Goal: Task Accomplishment & Management: Complete application form

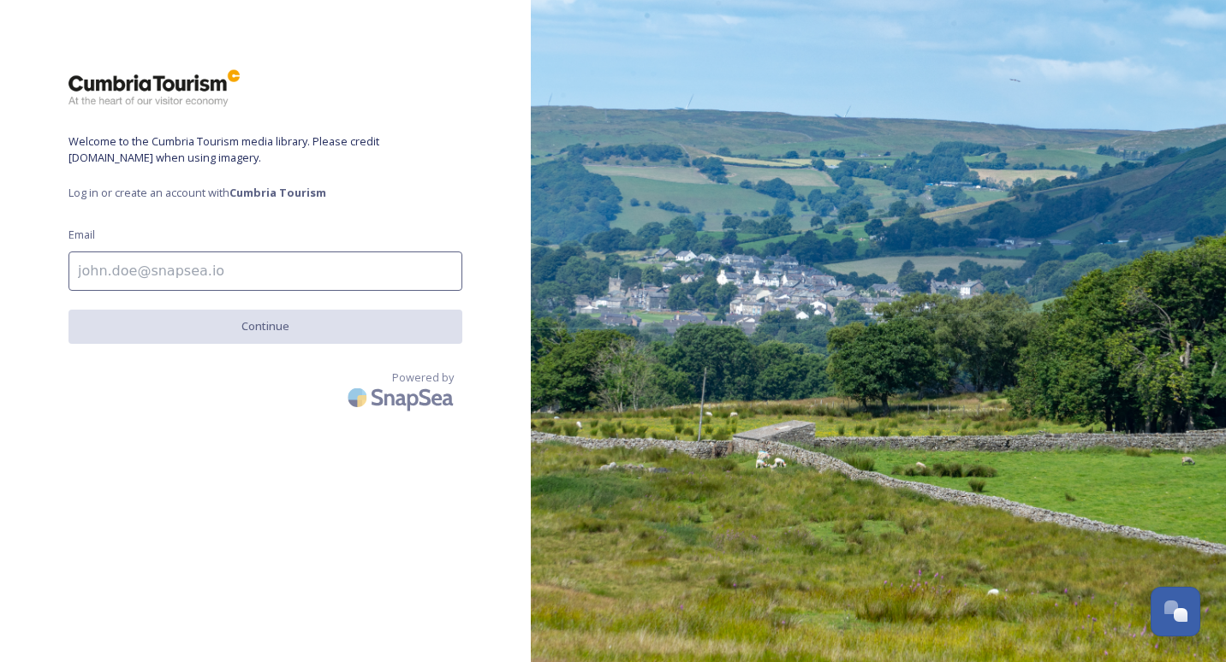
click at [375, 280] on input at bounding box center [265, 271] width 394 height 39
type input "[EMAIL_ADDRESS][DOMAIN_NAME]"
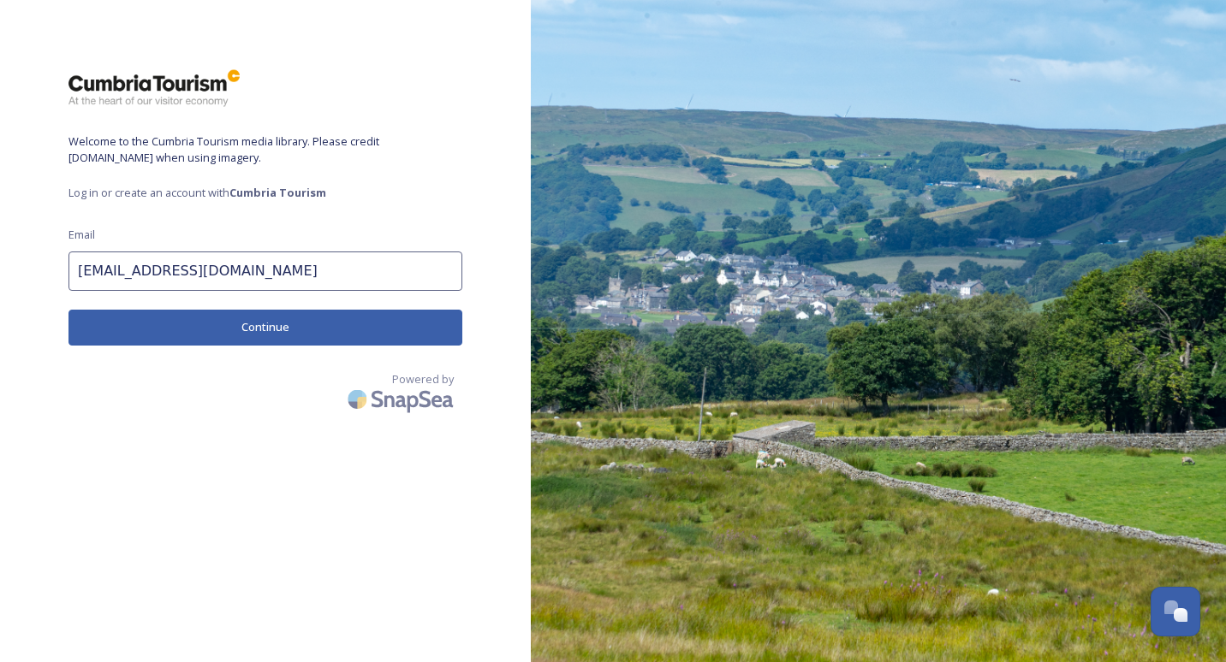
click at [348, 333] on button "Continue" at bounding box center [265, 327] width 394 height 35
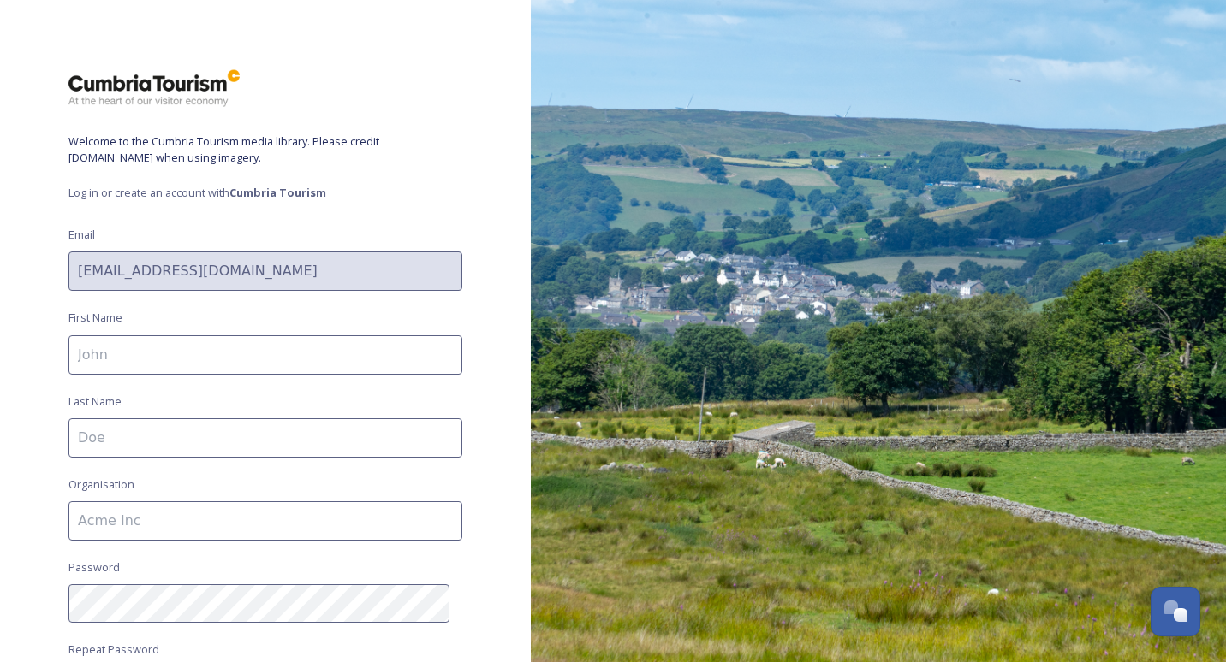
click at [343, 343] on input at bounding box center [265, 355] width 394 height 39
type input "[PERSON_NAME]"
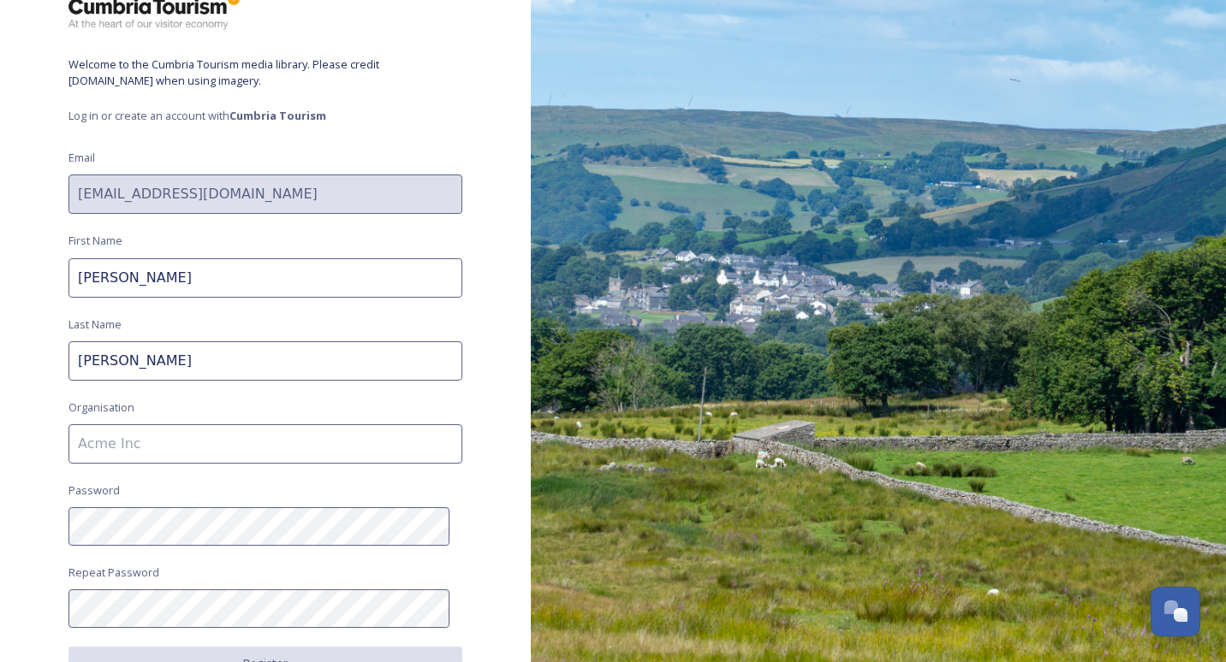
scroll to position [171, 0]
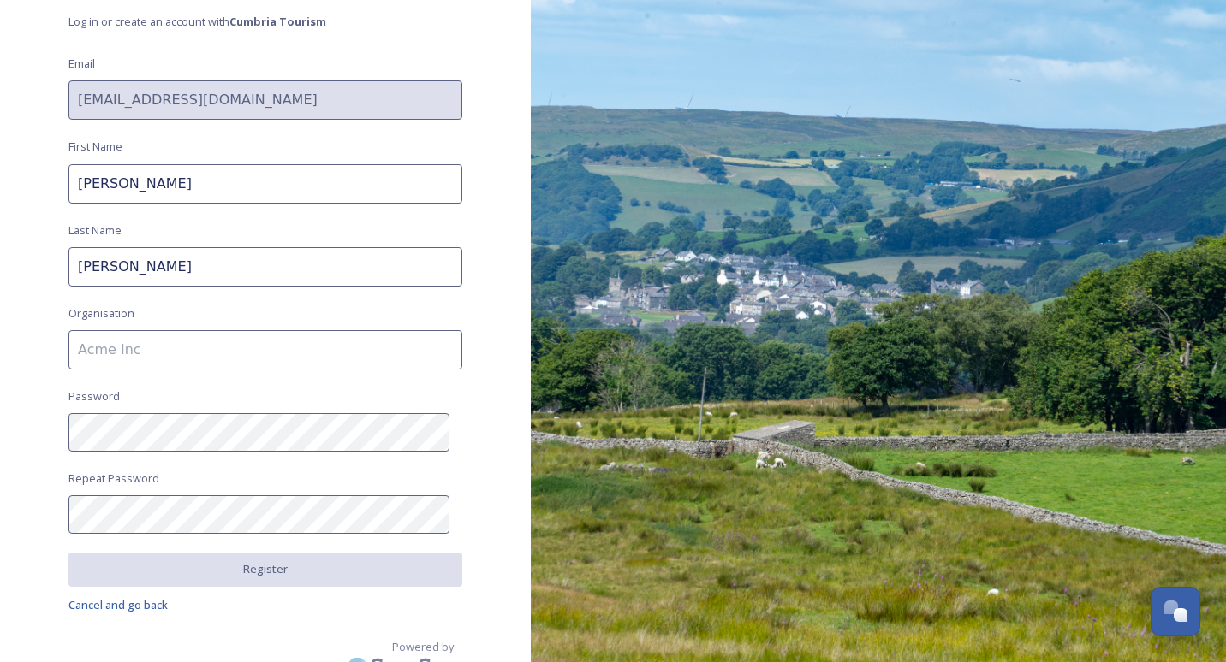
click at [276, 351] on input at bounding box center [265, 349] width 394 height 39
type input "Manchester School of Architecture"
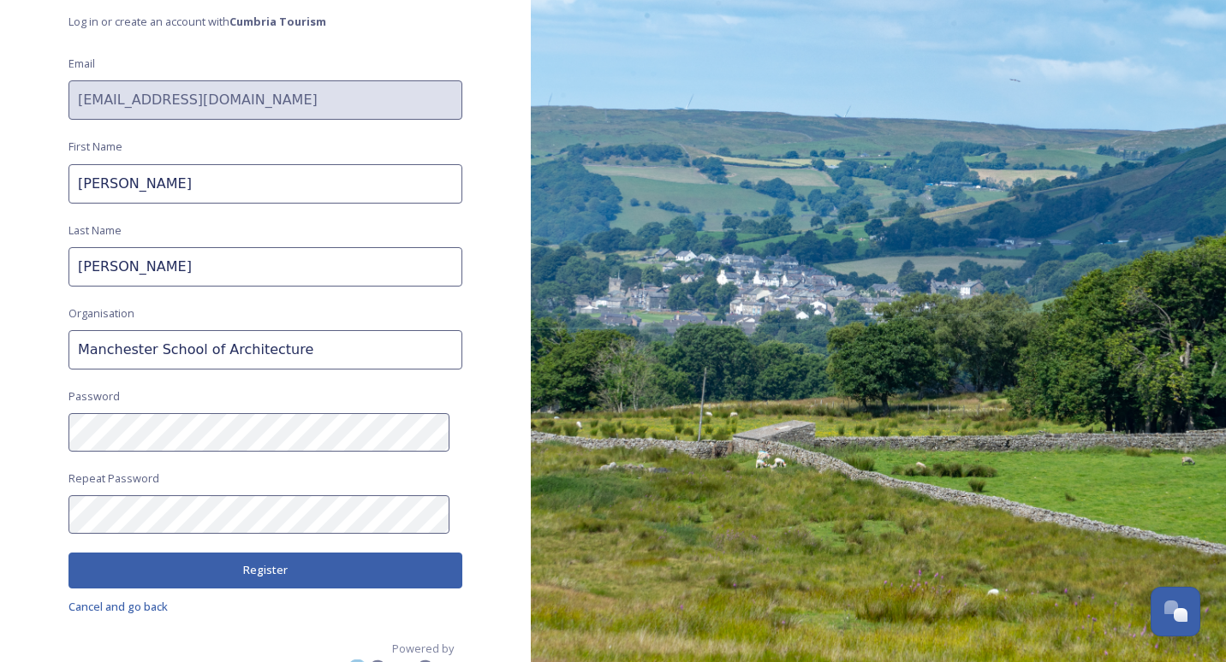
click at [394, 561] on button "Register" at bounding box center [265, 570] width 394 height 35
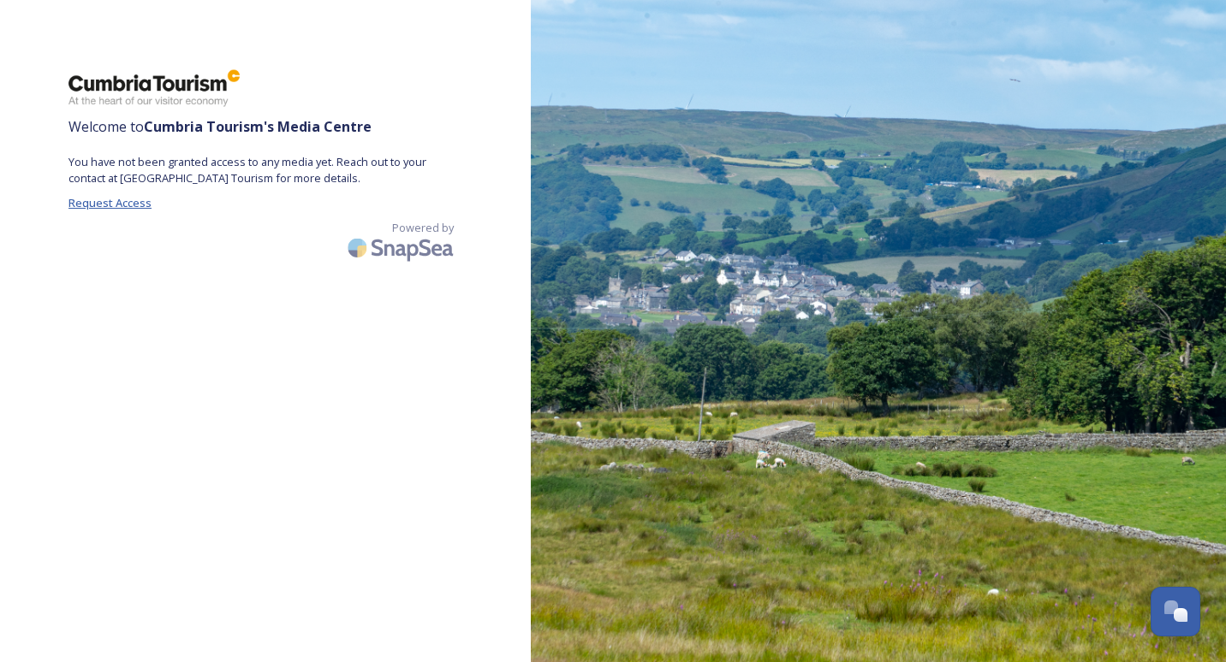
click at [85, 200] on span "Request Access" at bounding box center [109, 202] width 83 height 15
